Goal: Communication & Community: Ask a question

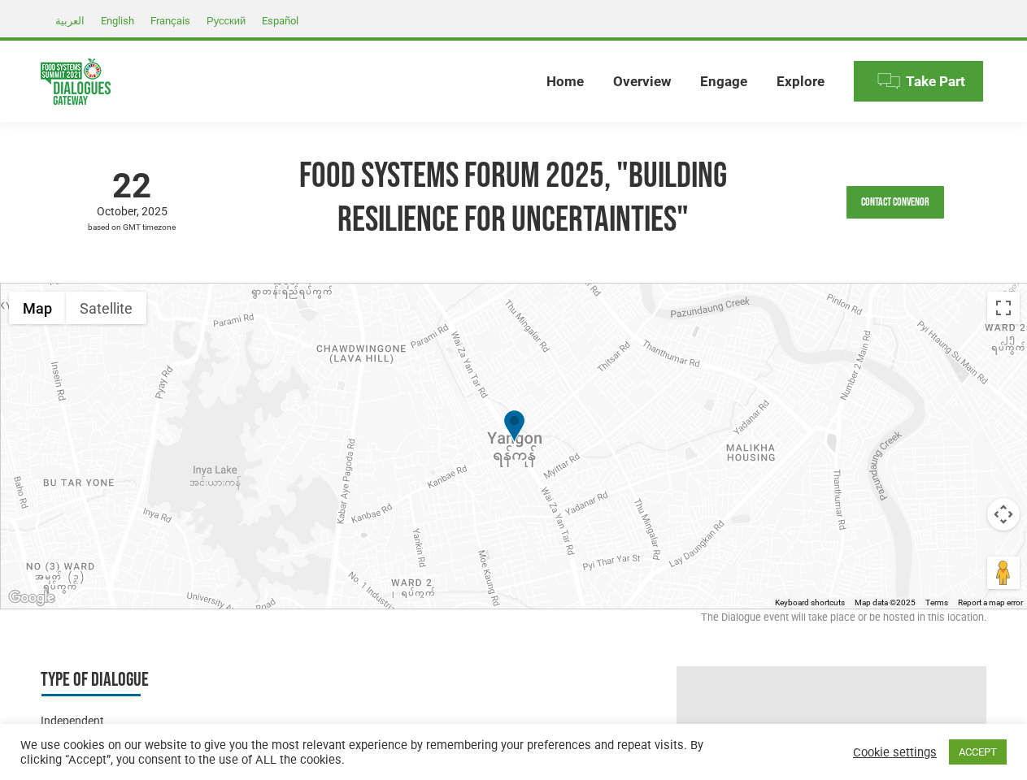
click at [513, 390] on div at bounding box center [514, 446] width 1027 height 325
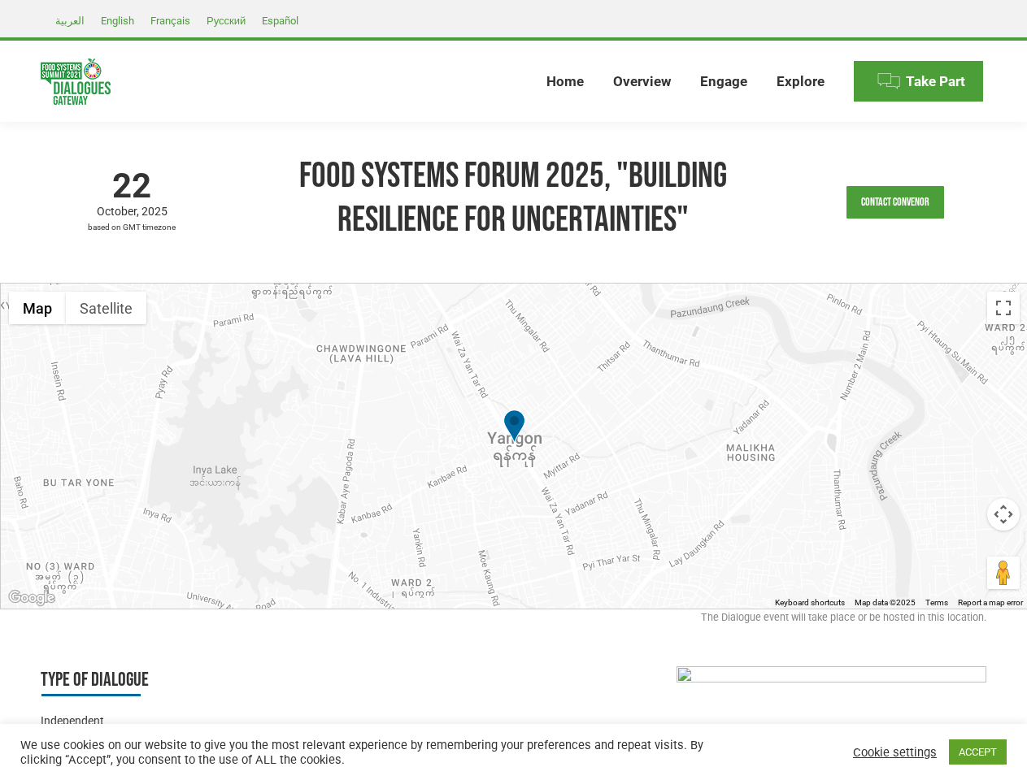
click at [895, 202] on link "Contact Convenor" at bounding box center [895, 202] width 98 height 33
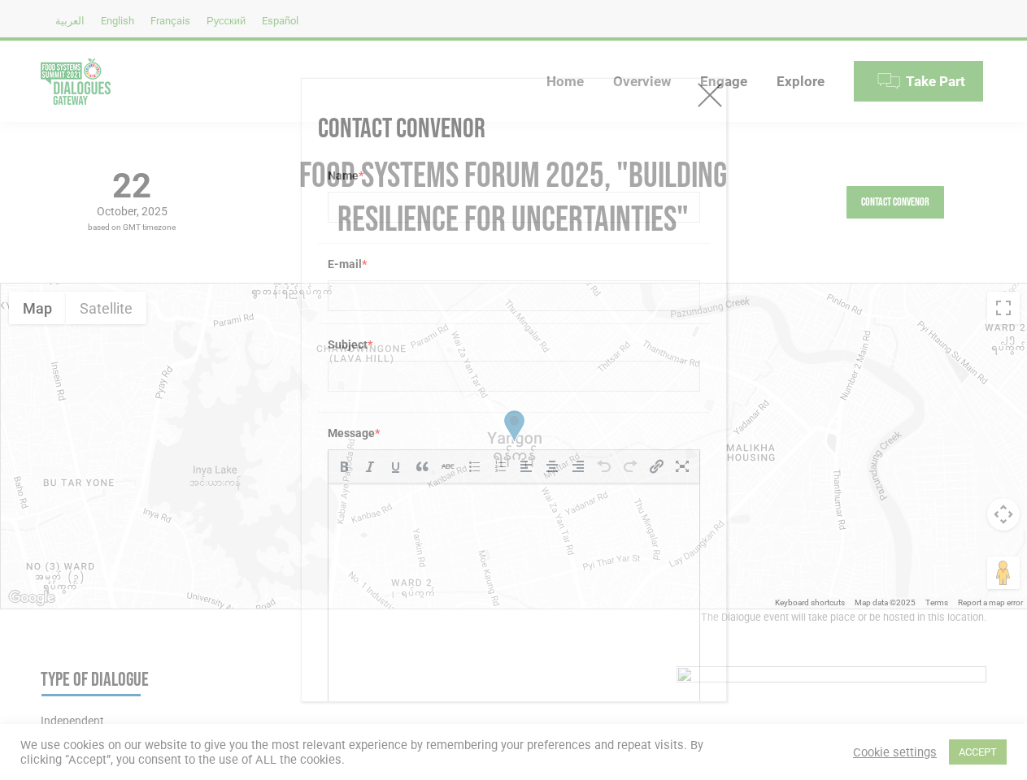
click at [514, 446] on div "Message * b i link b-quote del ins img ul ol li code more close tags" at bounding box center [514, 583] width 392 height 342
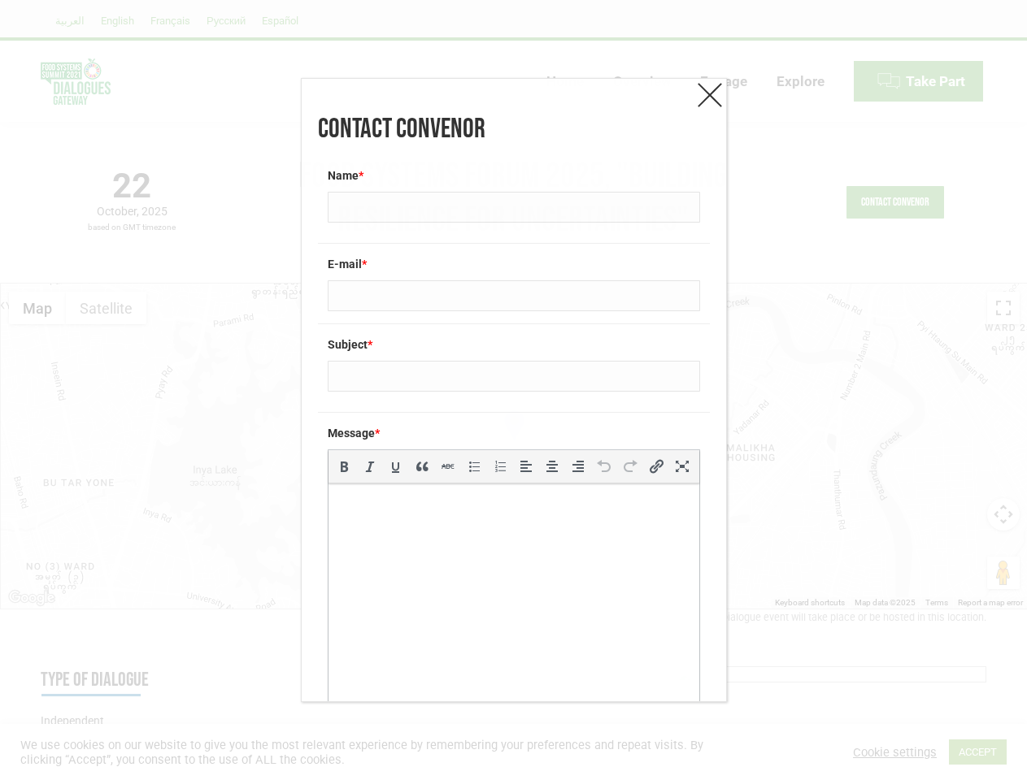
click at [514, 446] on div "Message * b i link b-quote del ins img ul ol li code more close tags" at bounding box center [514, 583] width 392 height 342
click at [514, 428] on label "Message *" at bounding box center [514, 433] width 372 height 16
click at [37, 308] on div "Contact Convenor Name * E-mail * Subject * Message * b i link b-quote del ins i…" at bounding box center [513, 390] width 1027 height 780
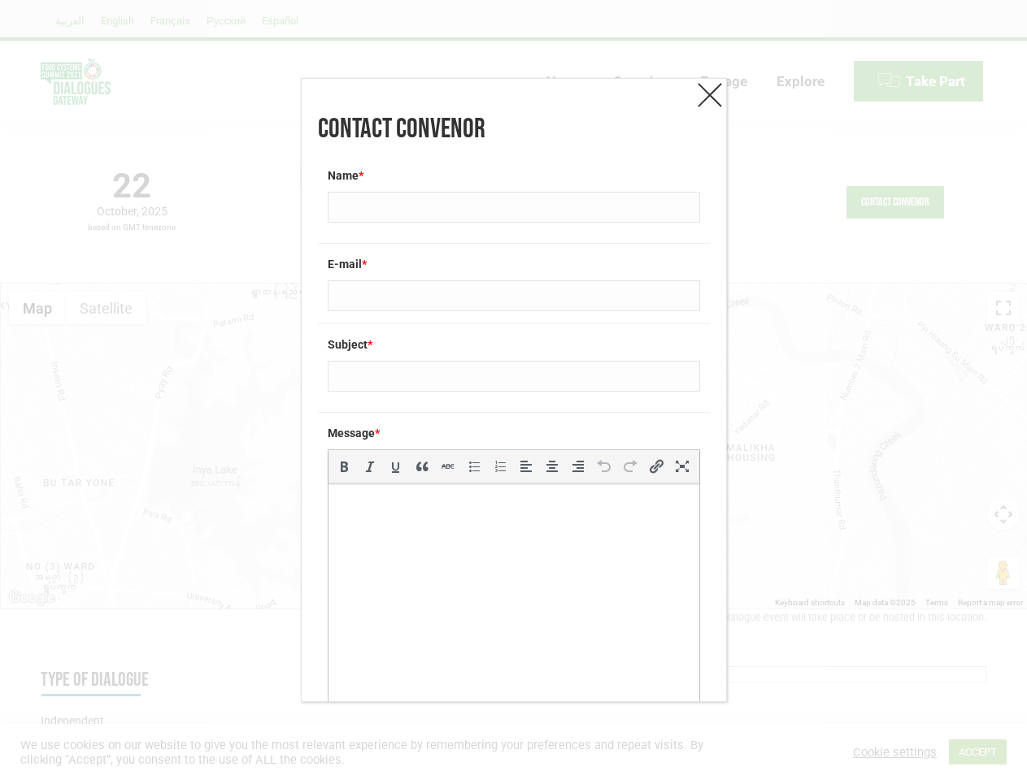
click at [106, 308] on div "Contact Convenor Name * E-mail * Subject * Message * b i link b-quote del ins i…" at bounding box center [513, 390] width 1027 height 780
